Goal: Task Accomplishment & Management: Manage account settings

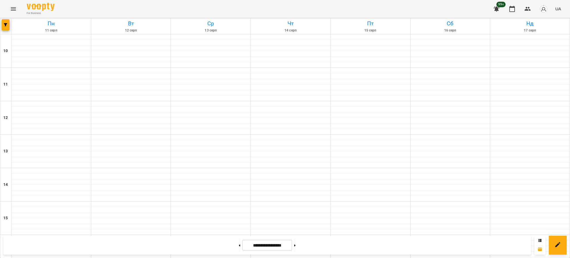
scroll to position [236, 0]
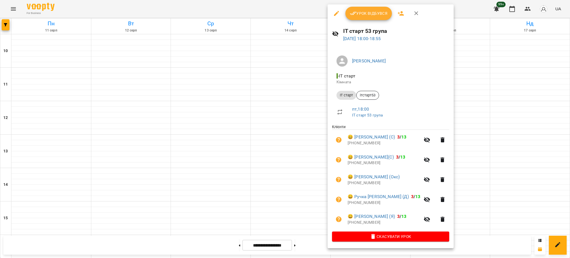
click at [365, 10] on span "Урок відбувся" at bounding box center [369, 13] width 38 height 7
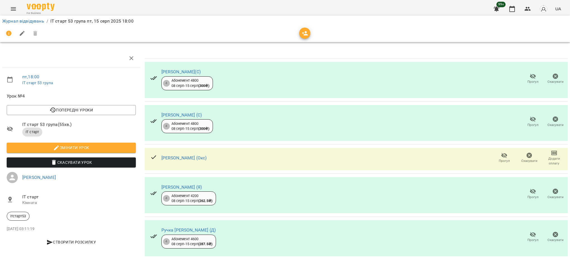
scroll to position [12, 0]
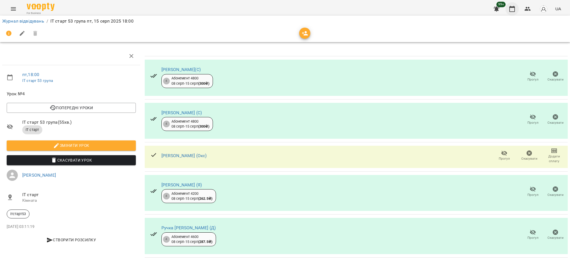
click at [514, 9] on icon "button" at bounding box center [512, 9] width 7 height 7
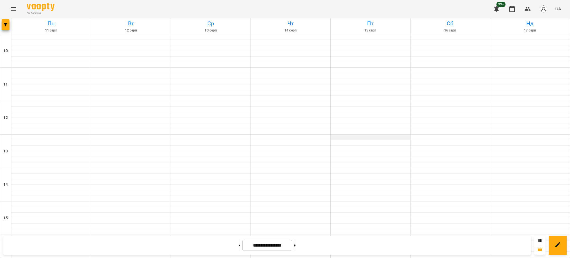
scroll to position [236, 0]
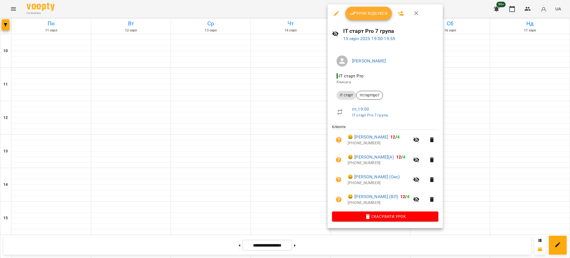
click at [355, 11] on icon "button" at bounding box center [353, 13] width 7 height 7
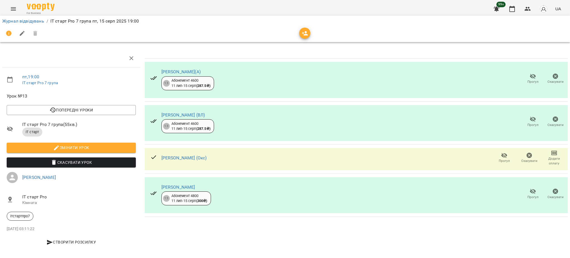
click at [525, 75] on span "Прогул" at bounding box center [533, 78] width 16 height 11
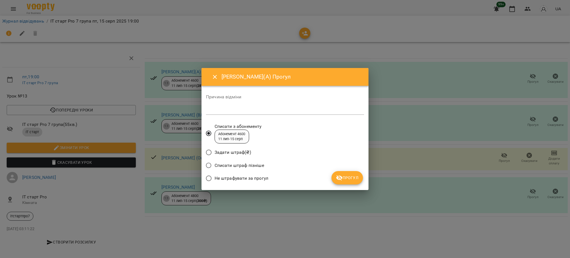
click at [350, 176] on span "Прогул" at bounding box center [347, 177] width 23 height 7
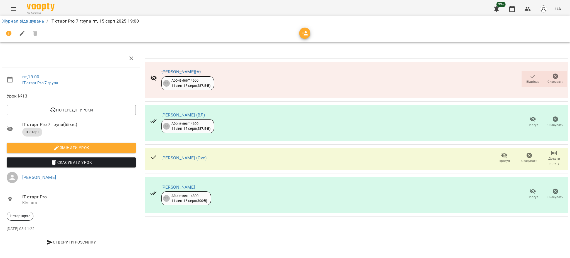
click at [530, 118] on icon "button" at bounding box center [533, 119] width 6 height 5
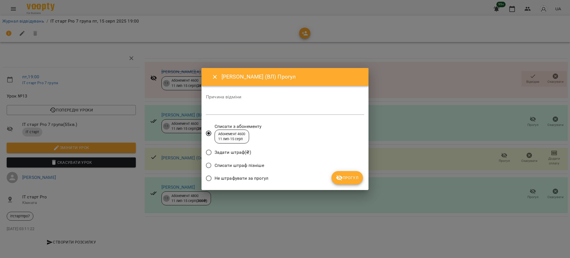
click at [354, 179] on span "Прогул" at bounding box center [347, 177] width 23 height 7
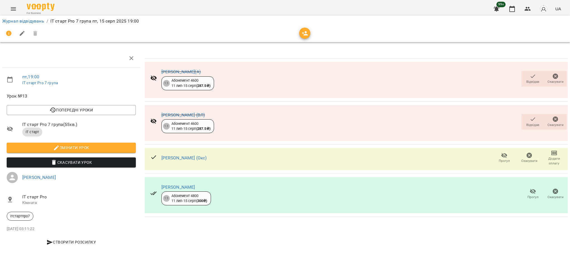
click at [530, 194] on icon "button" at bounding box center [533, 191] width 7 height 7
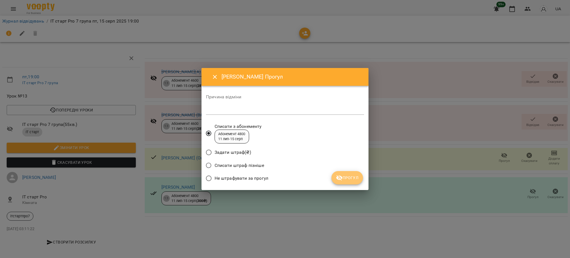
click at [351, 175] on span "Прогул" at bounding box center [347, 177] width 23 height 7
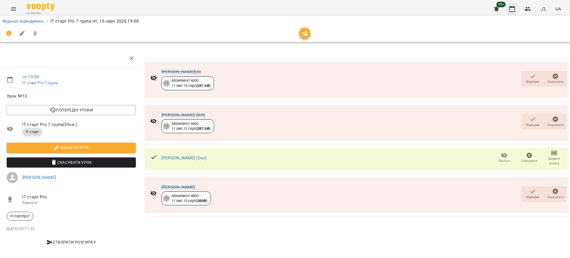
click at [510, 9] on icon "button" at bounding box center [513, 9] width 6 height 6
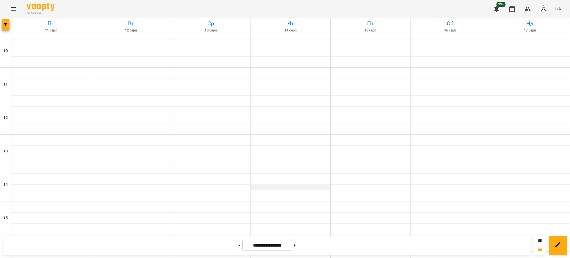
scroll to position [185, 0]
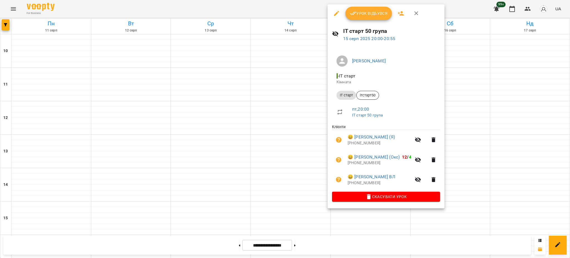
click at [287, 76] on div at bounding box center [285, 129] width 570 height 258
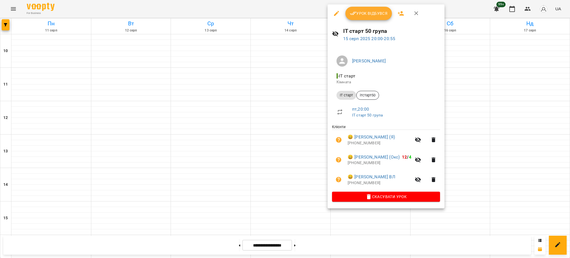
click at [468, 82] on div at bounding box center [285, 129] width 570 height 258
